Goal: Task Accomplishment & Management: Use online tool/utility

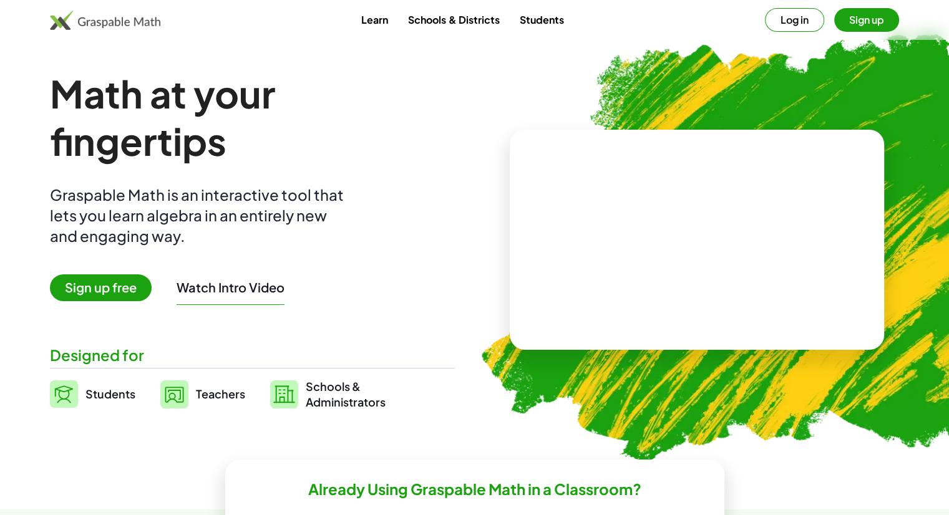
scroll to position [44, 0]
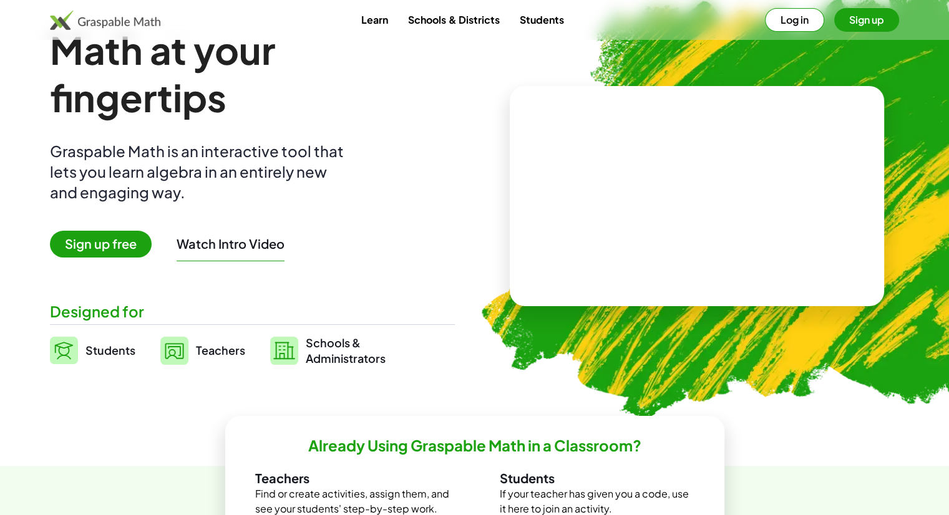
click at [859, 13] on button "Sign up" at bounding box center [866, 20] width 65 height 24
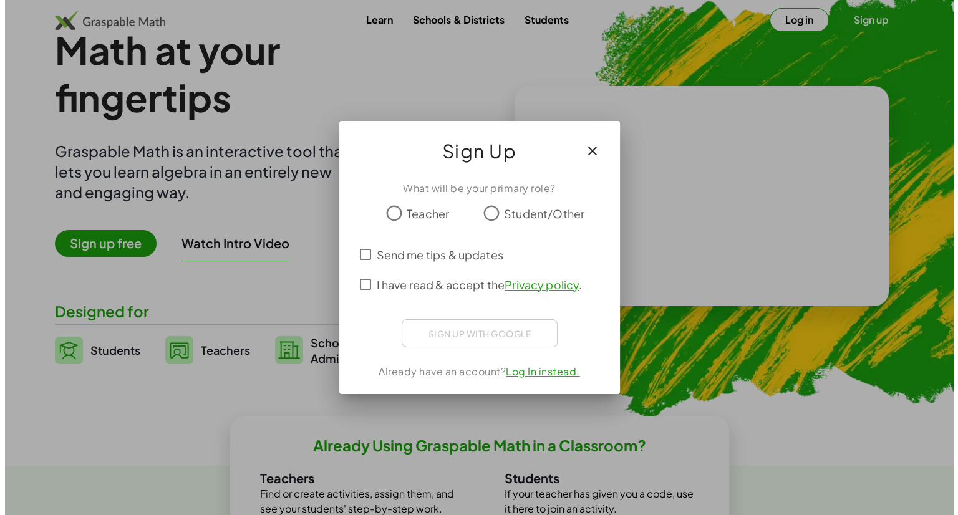
scroll to position [0, 0]
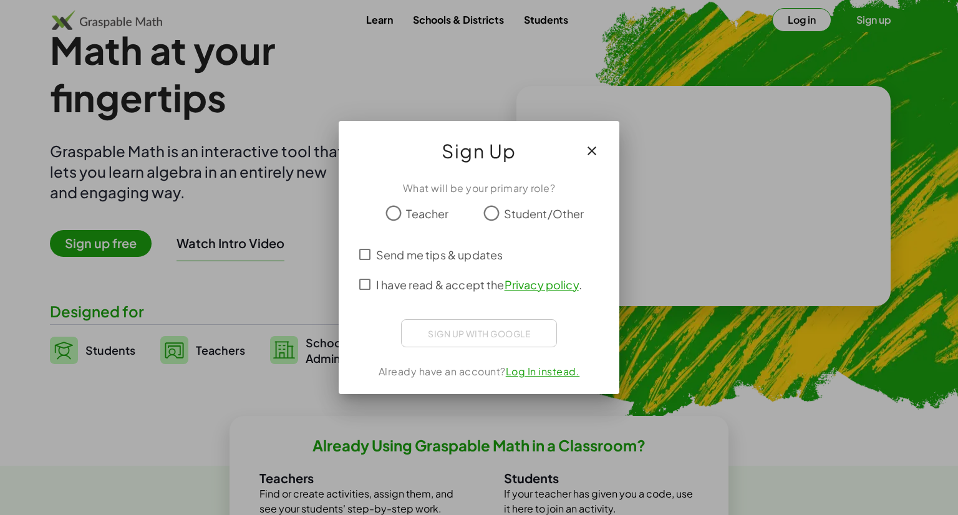
click at [411, 220] on span "Teacher" at bounding box center [427, 213] width 42 height 17
click at [382, 285] on span "I have read & accept the Privacy policy ." at bounding box center [479, 284] width 206 height 17
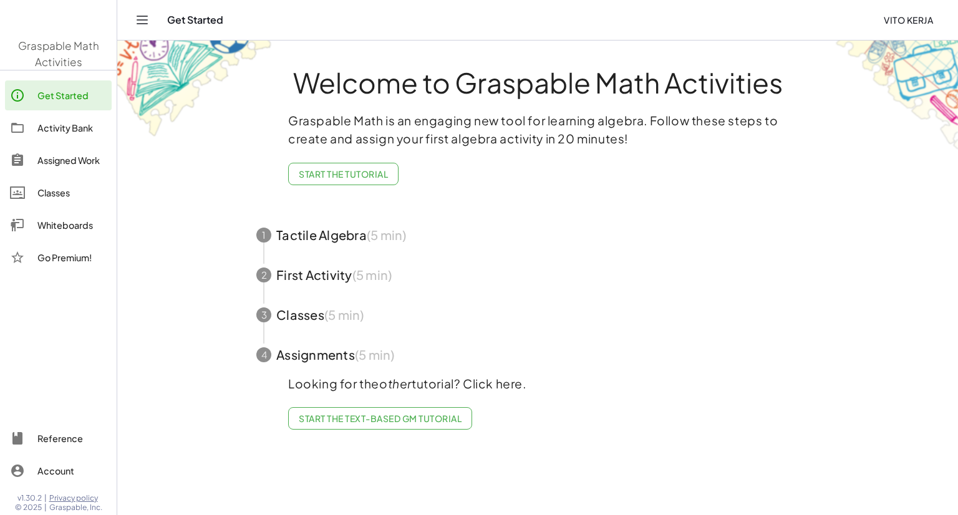
click at [126, 299] on main "Welcome to Graspable Math Activities Graspable Math is an engaging new tool for…" at bounding box center [537, 257] width 841 height 515
click at [314, 407] on link "Start the Text-based GM Tutorial" at bounding box center [380, 418] width 184 height 22
click at [80, 125] on div "Activity Bank" at bounding box center [71, 127] width 69 height 15
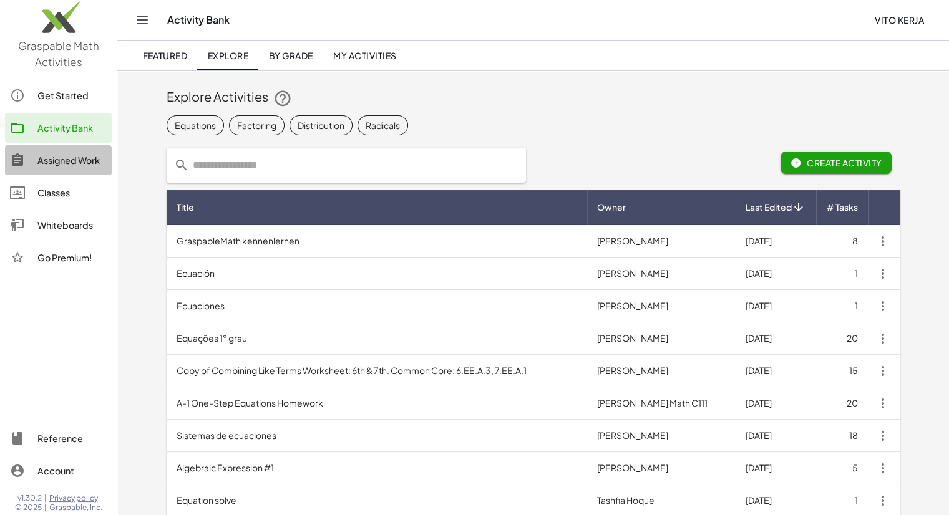
click at [89, 160] on div "Assigned Work" at bounding box center [71, 160] width 69 height 15
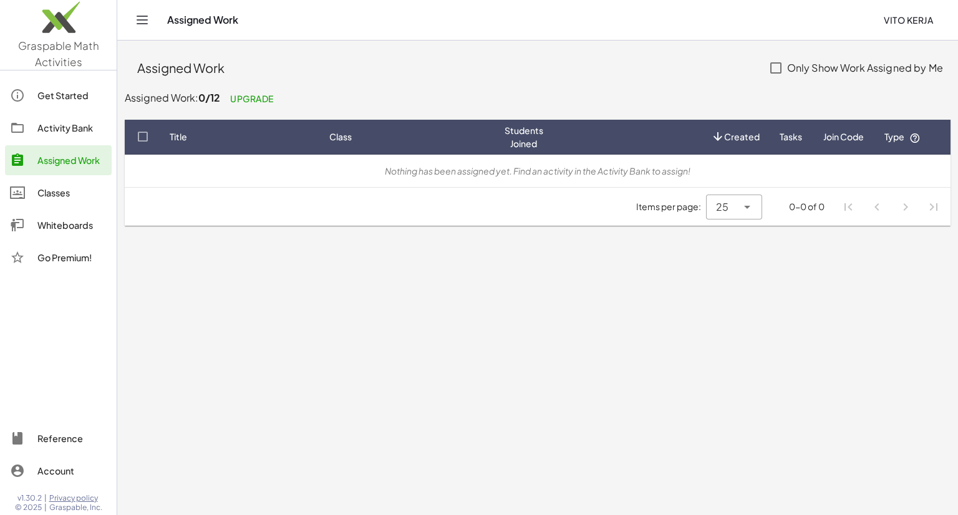
click at [89, 185] on div "Classes" at bounding box center [71, 192] width 69 height 15
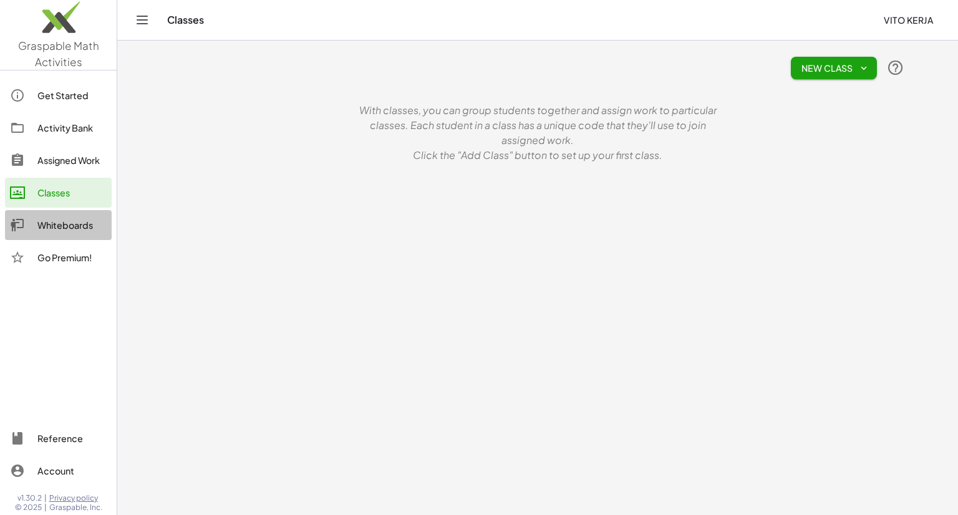
click at [75, 213] on link "Whiteboards" at bounding box center [58, 225] width 107 height 30
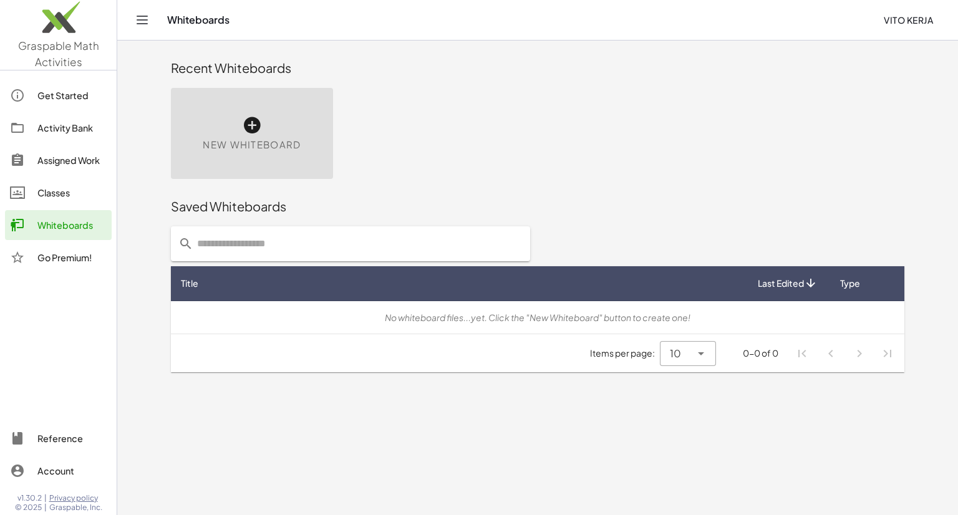
click at [235, 134] on div "New Whiteboard" at bounding box center [252, 133] width 162 height 91
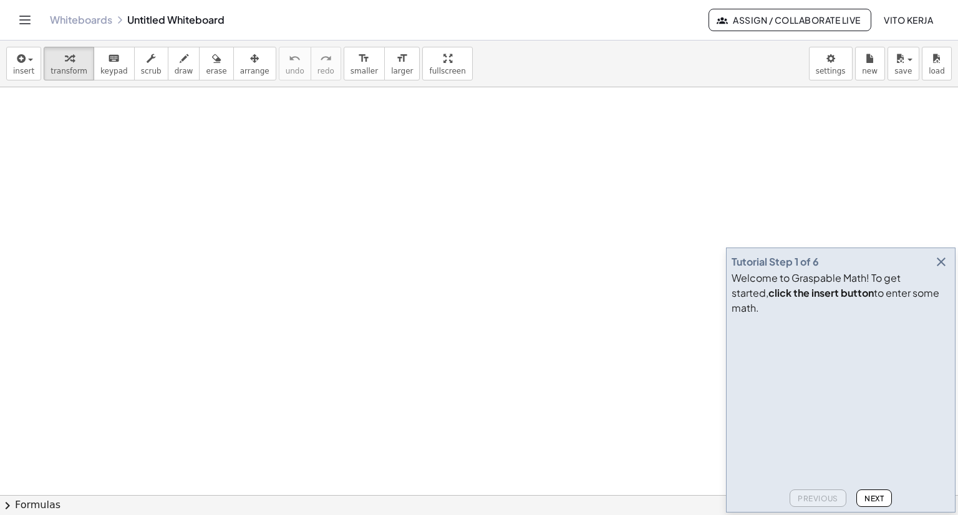
drag, startPoint x: 174, startPoint y: 129, endPoint x: 311, endPoint y: 200, distance: 154.9
click at [311, 200] on div at bounding box center [479, 495] width 958 height 817
click at [106, 67] on span "keypad" at bounding box center [113, 71] width 27 height 9
click at [37, 71] on button "insert" at bounding box center [23, 64] width 35 height 34
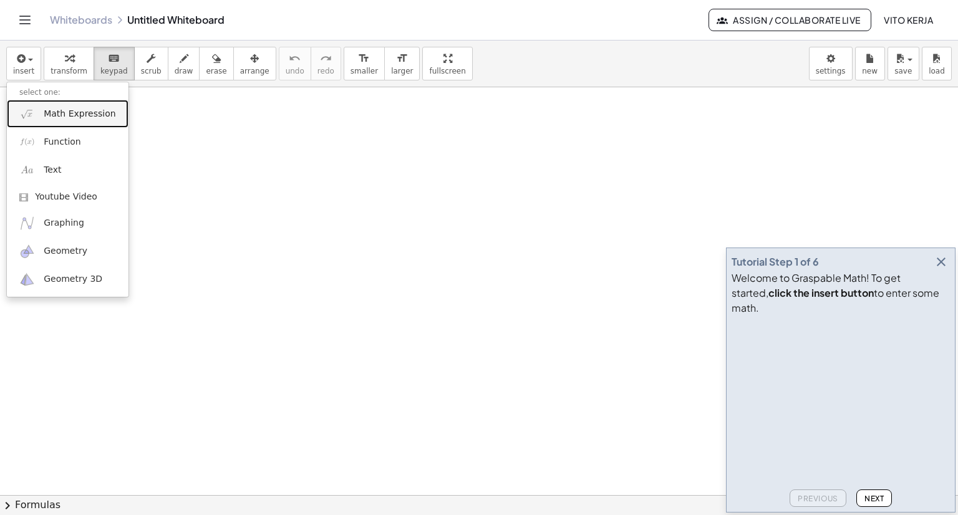
click at [70, 114] on span "Math Expression" at bounding box center [80, 114] width 72 height 12
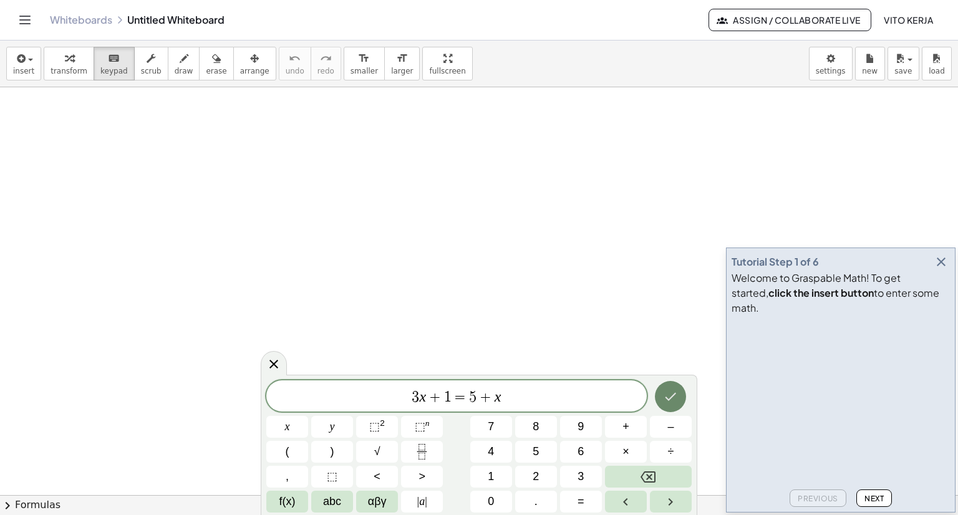
click at [661, 392] on button "Done" at bounding box center [670, 396] width 31 height 31
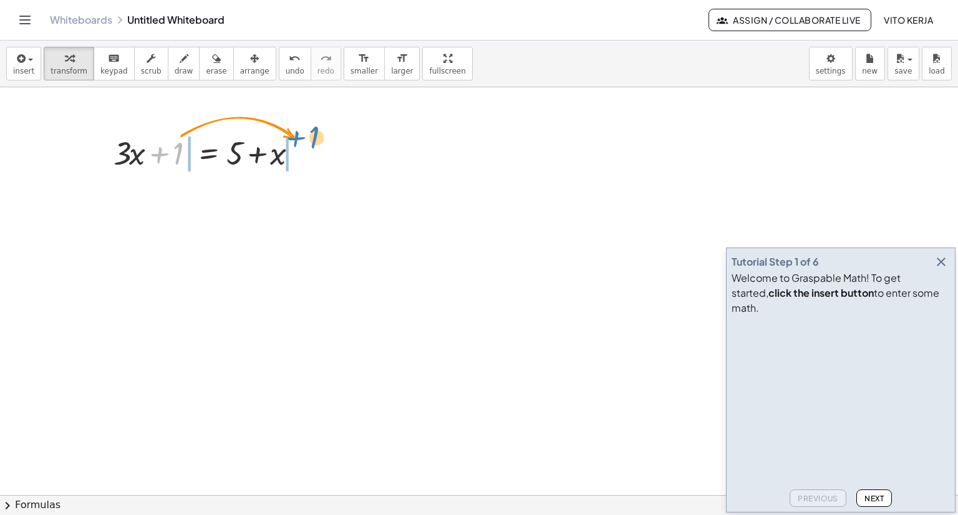
drag, startPoint x: 172, startPoint y: 154, endPoint x: 309, endPoint y: 138, distance: 138.2
click at [309, 138] on div at bounding box center [210, 152] width 207 height 42
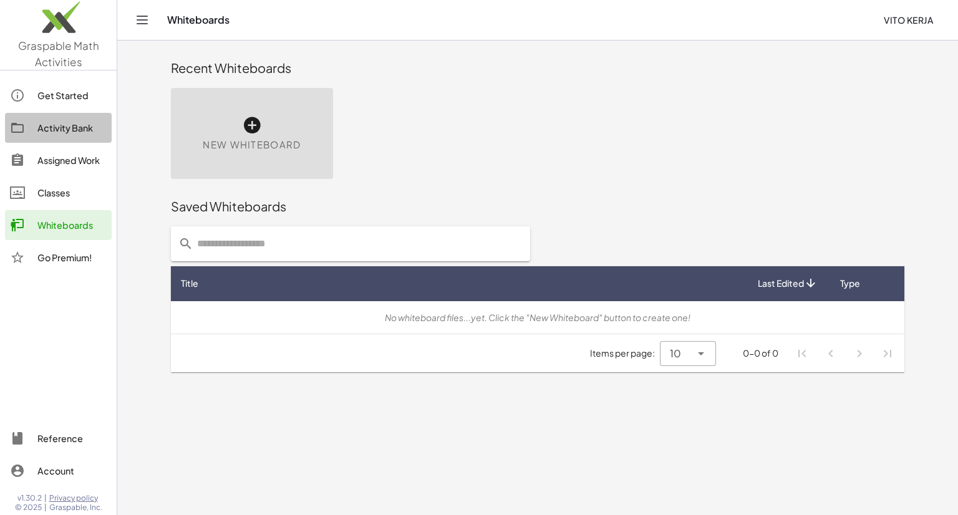
click at [54, 115] on link "Activity Bank" at bounding box center [58, 128] width 107 height 30
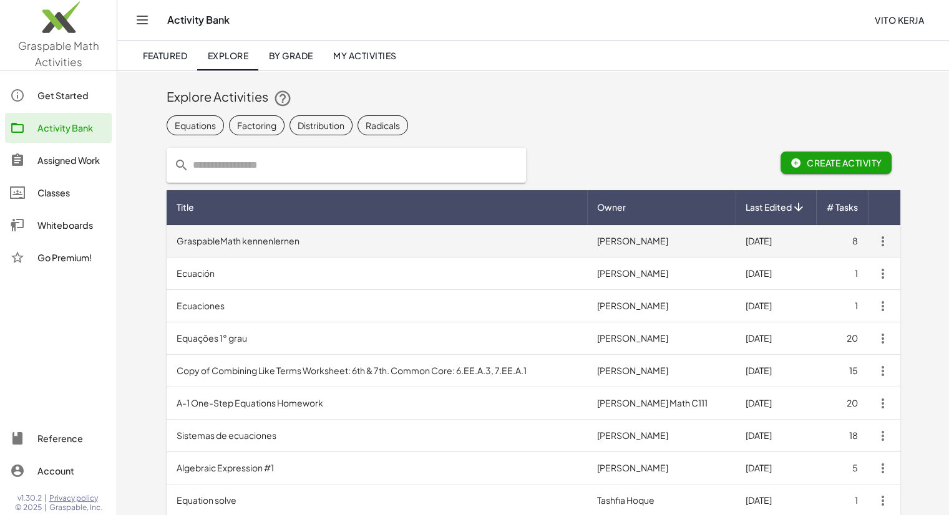
click at [253, 237] on td "GraspableMath kennenlernen" at bounding box center [377, 241] width 421 height 32
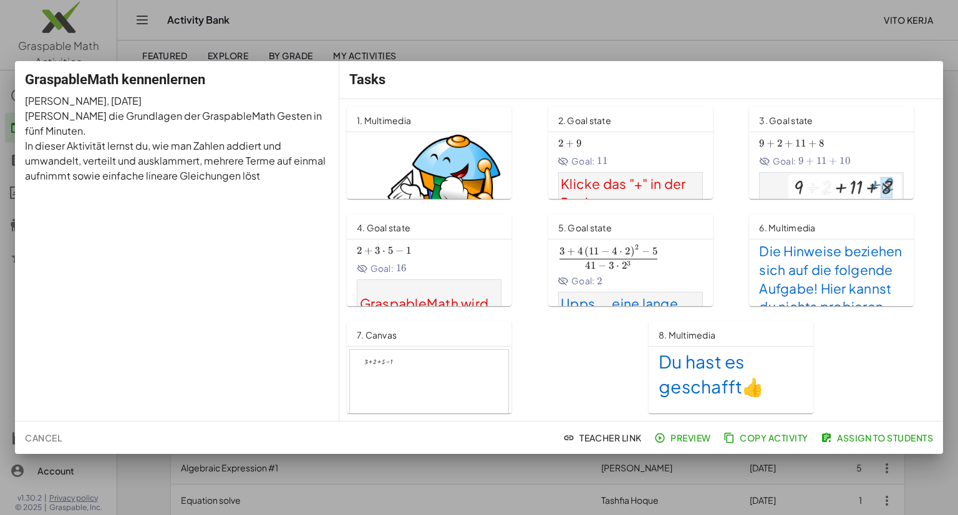
click at [569, 38] on div at bounding box center [479, 257] width 958 height 515
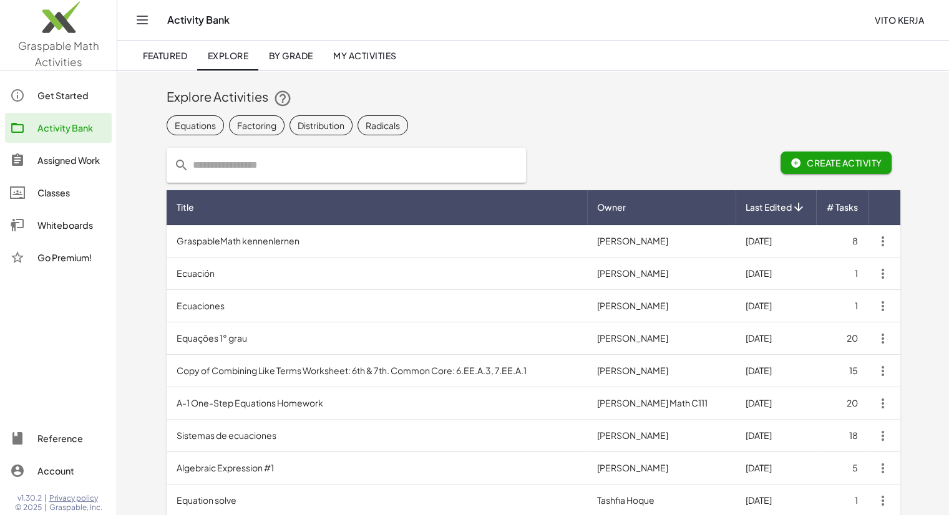
click at [305, 167] on input "text" at bounding box center [353, 165] width 329 height 35
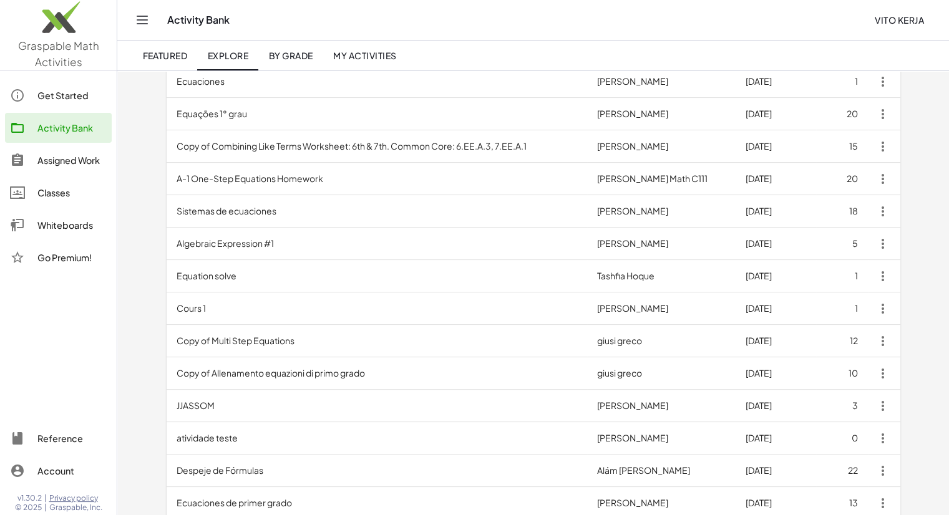
scroll to position [225, 0]
click at [84, 230] on div "Whiteboards" at bounding box center [71, 225] width 69 height 15
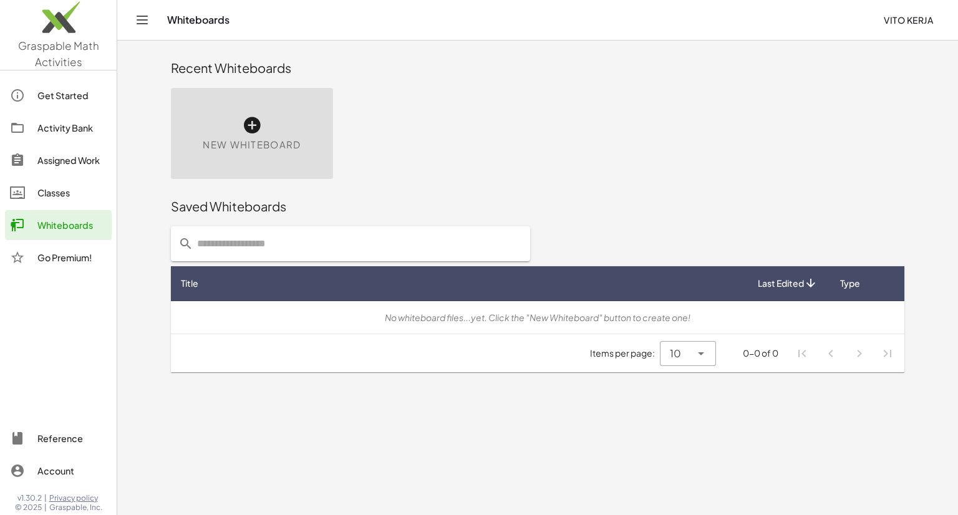
click at [219, 135] on div "New Whiteboard" at bounding box center [252, 133] width 162 height 91
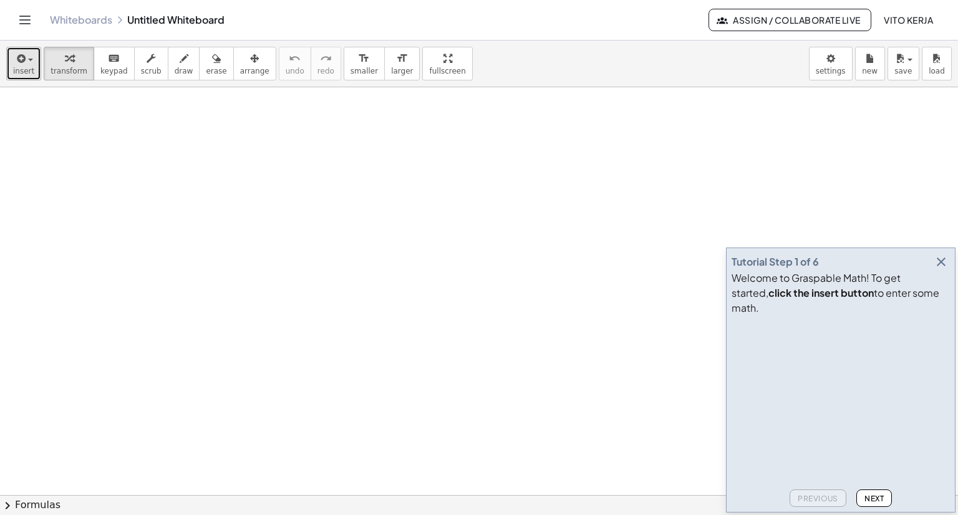
click at [34, 57] on button "insert" at bounding box center [23, 64] width 35 height 34
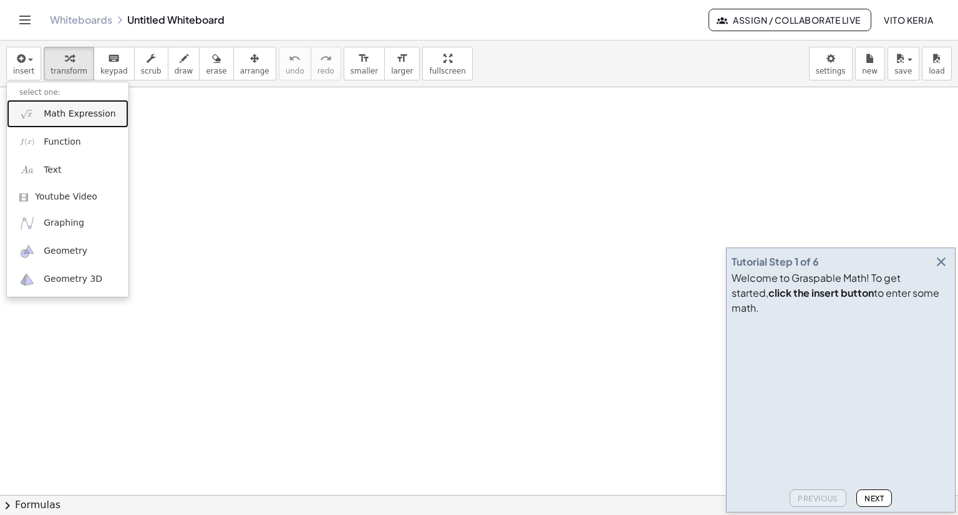
click at [80, 115] on span "Math Expression" at bounding box center [80, 114] width 72 height 12
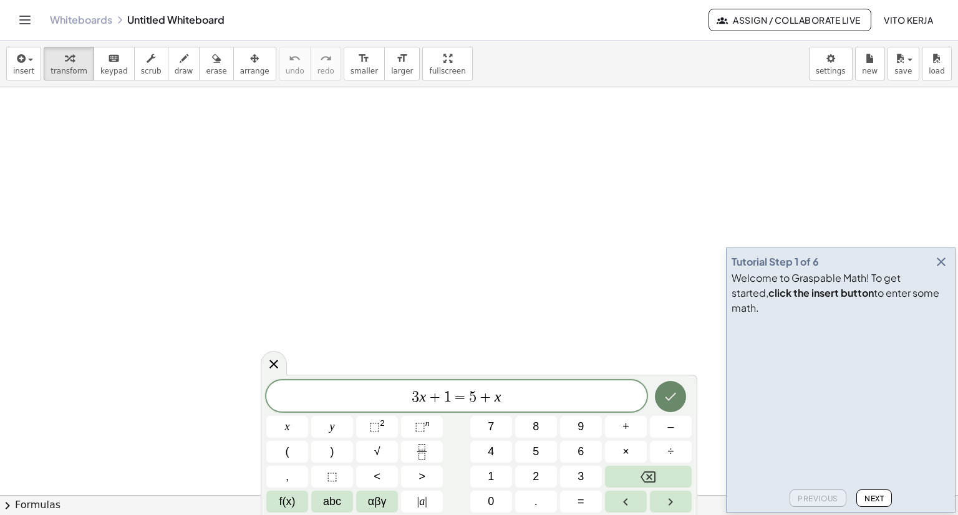
click at [671, 402] on icon "Done" at bounding box center [670, 396] width 15 height 15
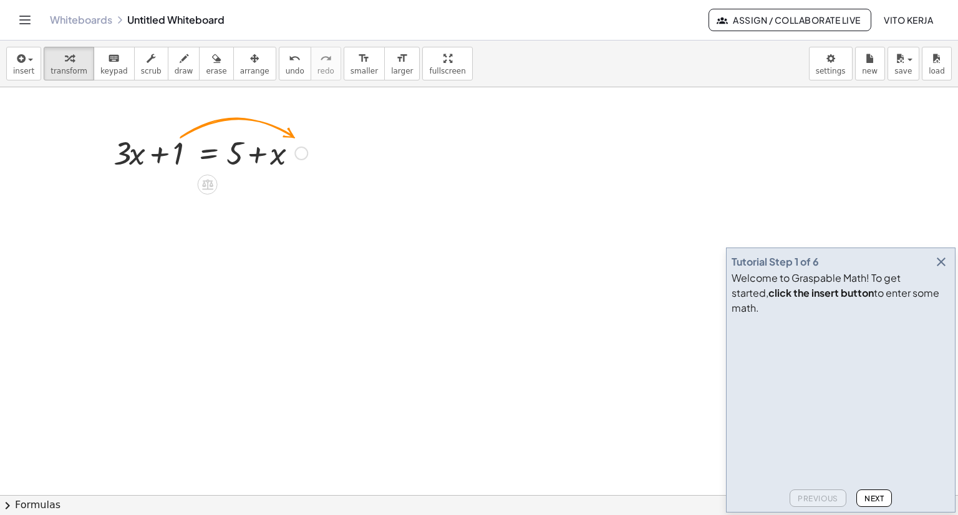
click at [182, 152] on div at bounding box center [210, 152] width 207 height 42
click at [180, 150] on div at bounding box center [210, 152] width 207 height 42
drag, startPoint x: 180, startPoint y: 150, endPoint x: 252, endPoint y: 146, distance: 72.5
click at [252, 146] on div at bounding box center [210, 152] width 207 height 42
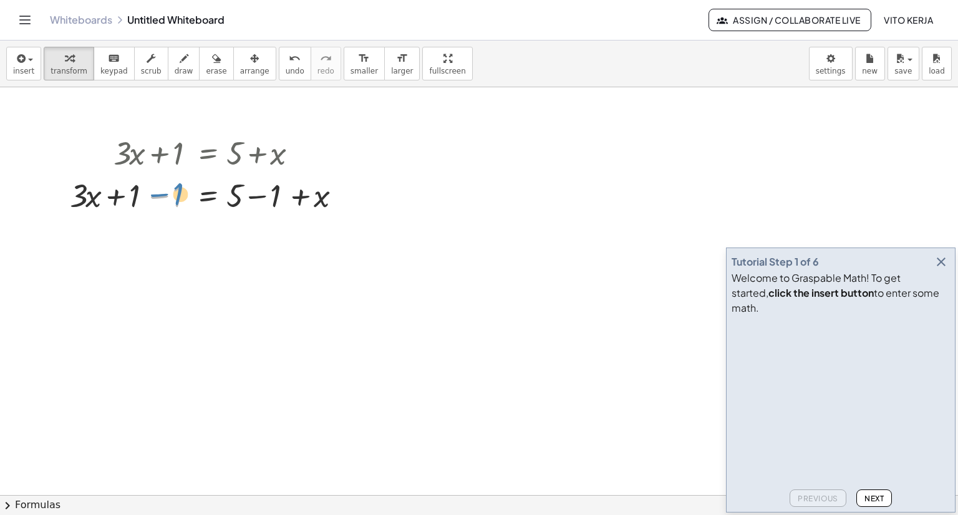
drag, startPoint x: 177, startPoint y: 199, endPoint x: 170, endPoint y: 197, distance: 7.1
click at [170, 197] on div at bounding box center [211, 194] width 294 height 42
click at [166, 197] on div at bounding box center [211, 194] width 294 height 42
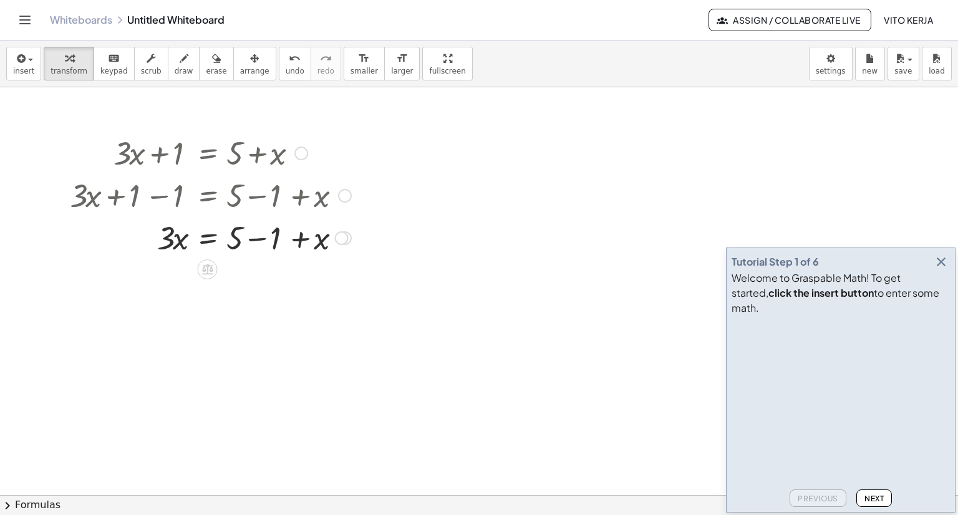
click at [265, 241] on div at bounding box center [211, 237] width 294 height 42
drag, startPoint x: 271, startPoint y: 283, endPoint x: 189, endPoint y: 278, distance: 82.5
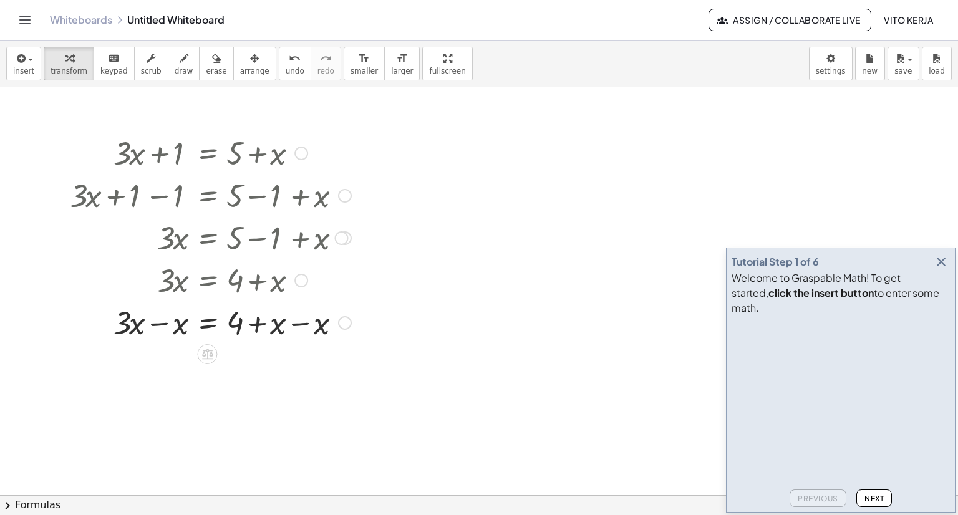
click at [301, 324] on div at bounding box center [211, 322] width 294 height 42
click at [164, 366] on div at bounding box center [211, 364] width 294 height 42
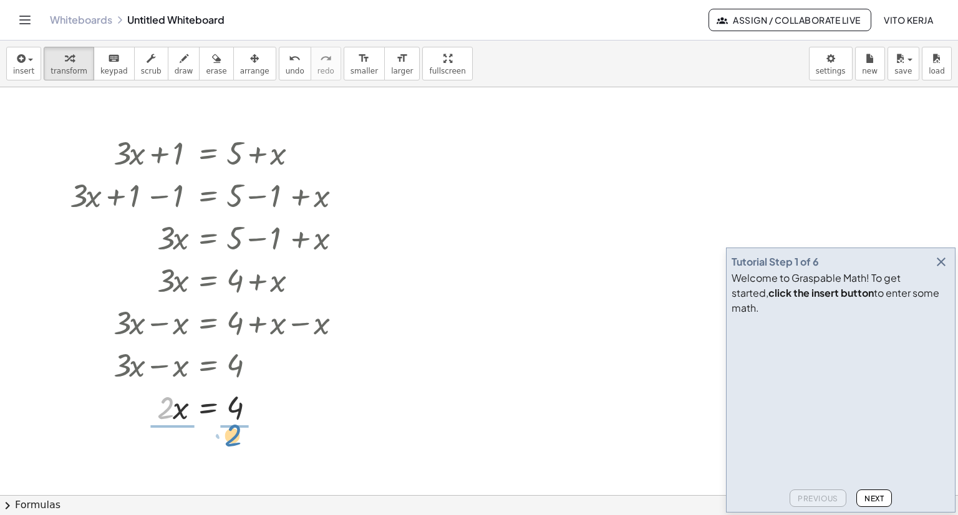
drag, startPoint x: 172, startPoint y: 410, endPoint x: 240, endPoint y: 437, distance: 73.3
click at [240, 437] on div "+ · 3 · x + 1 = + 5 + x + · 3 · x + 1 − 1 = + 5 − 1 + x + · 3 · x + 0 = + 5 − 1…" at bounding box center [479, 495] width 958 height 817
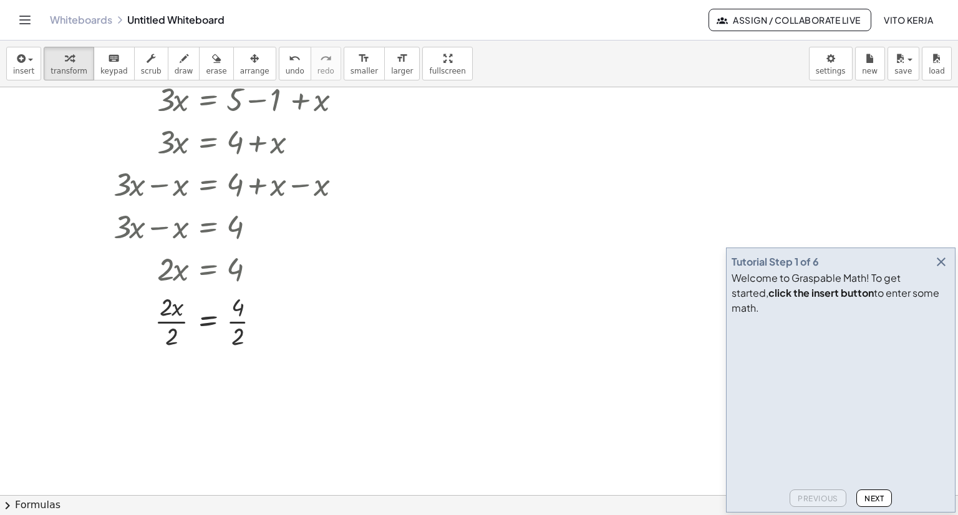
scroll to position [139, 0]
click at [175, 320] on div at bounding box center [211, 320] width 294 height 62
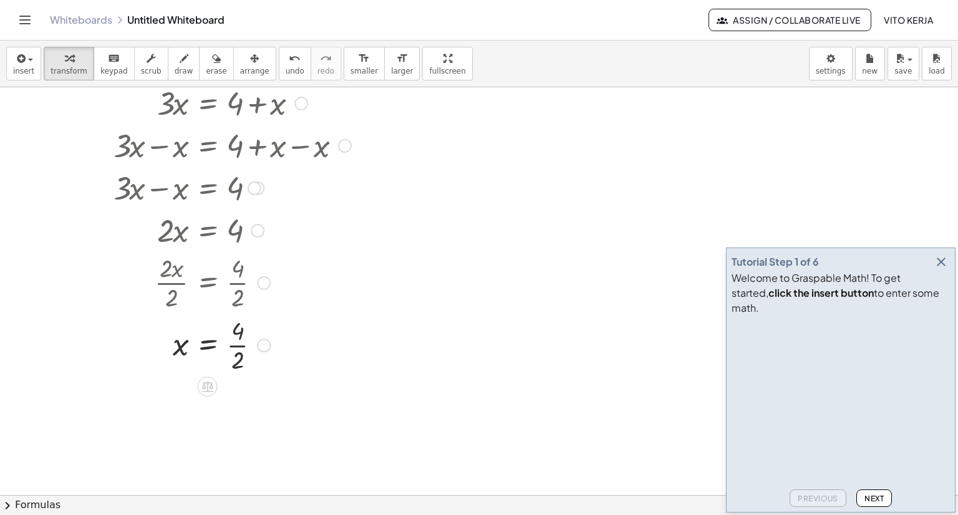
scroll to position [177, 0]
click at [240, 346] on div at bounding box center [211, 344] width 294 height 62
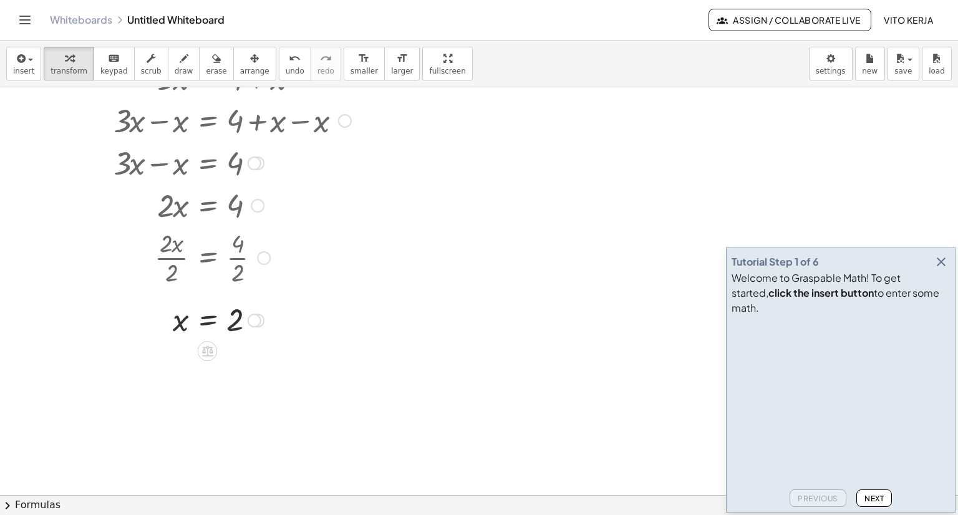
click at [257, 315] on div at bounding box center [255, 321] width 14 height 14
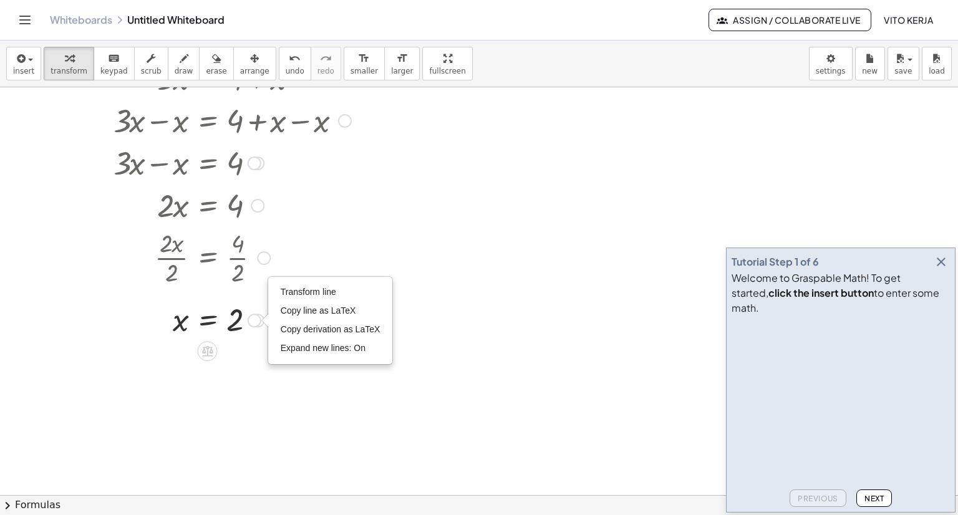
click at [339, 235] on div at bounding box center [211, 257] width 294 height 62
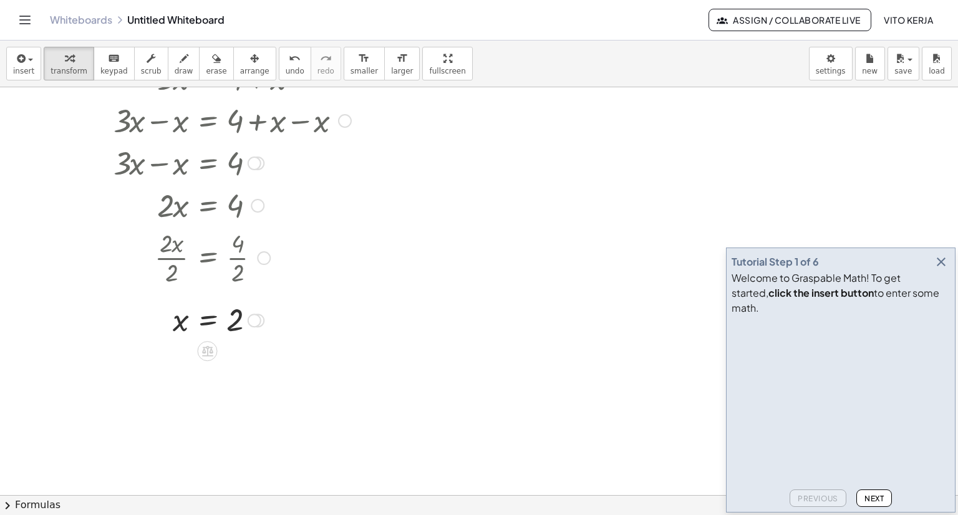
scroll to position [230, 0]
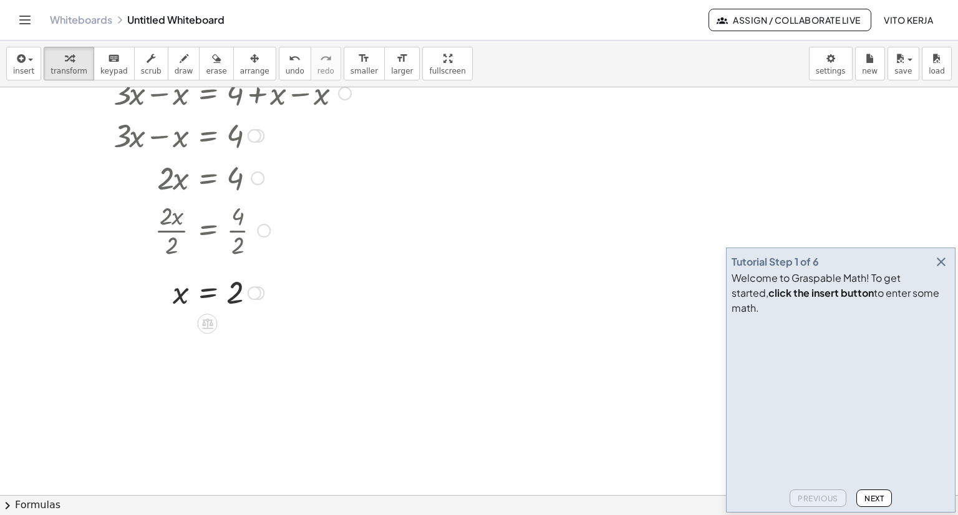
click at [258, 291] on div "Transform line Copy line as LaTeX Copy derivation as LaTeX Expand new lines: On" at bounding box center [255, 293] width 14 height 14
click at [342, 233] on div at bounding box center [211, 229] width 294 height 62
click at [211, 320] on icon at bounding box center [207, 324] width 11 height 11
click at [161, 326] on div "+" at bounding box center [158, 324] width 20 height 20
click at [178, 335] on div at bounding box center [211, 334] width 294 height 42
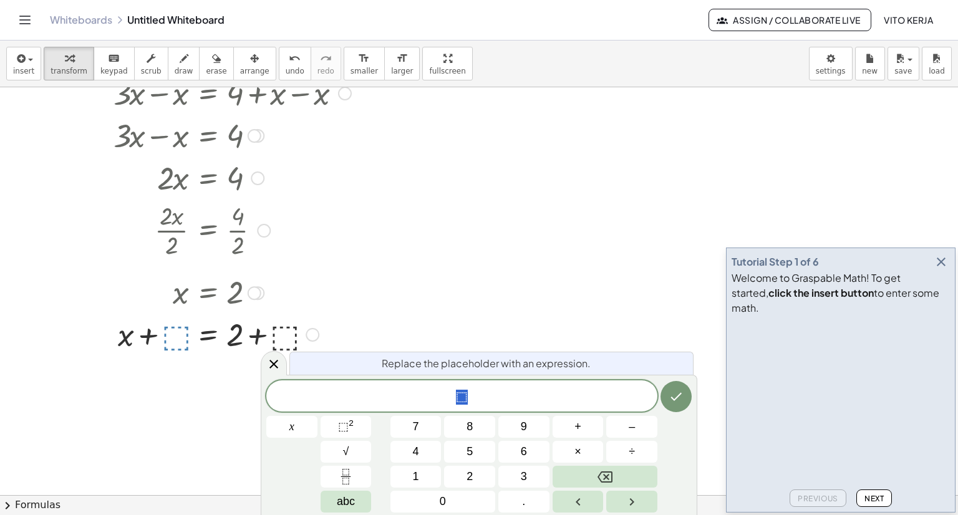
click at [434, 283] on div at bounding box center [479, 266] width 958 height 817
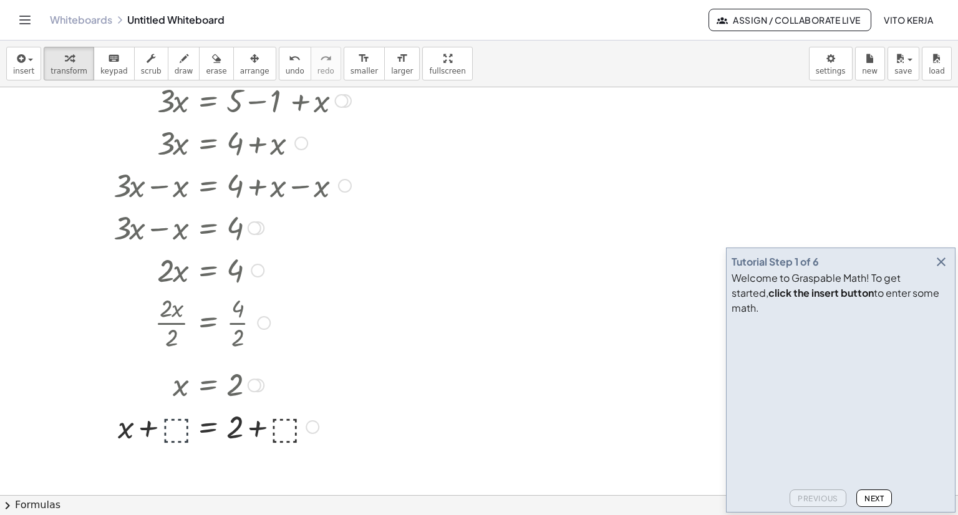
scroll to position [0, 0]
